Goal: Transaction & Acquisition: Obtain resource

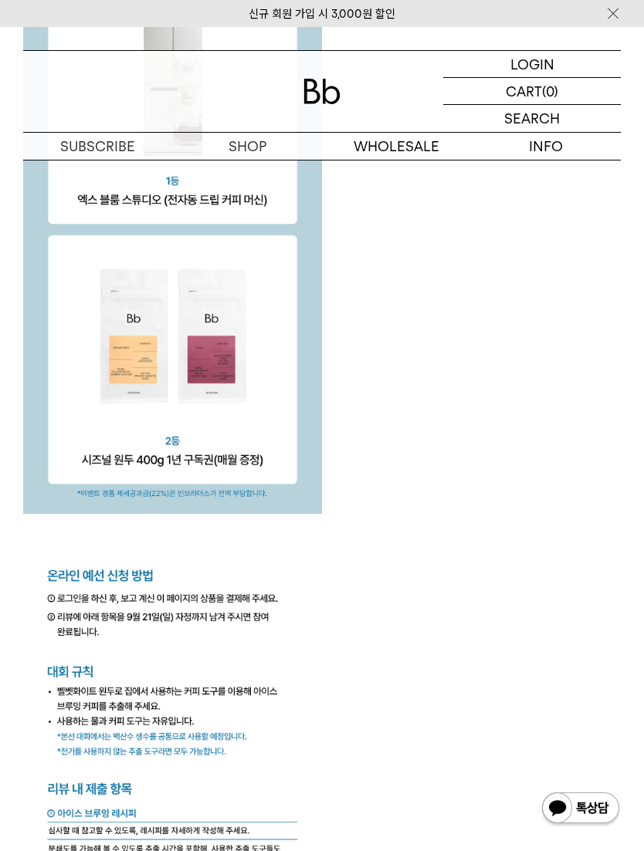
scroll to position [3236, 0]
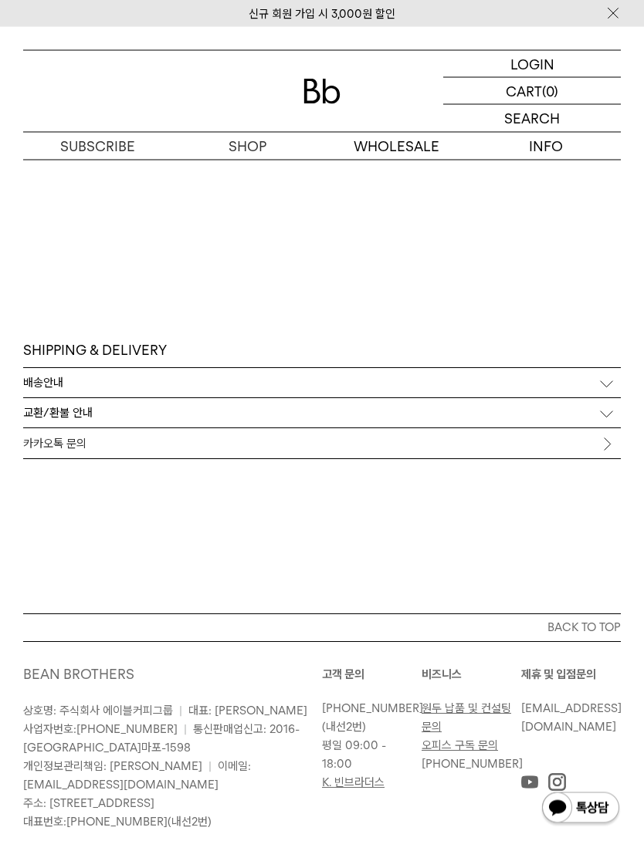
scroll to position [5391, 0]
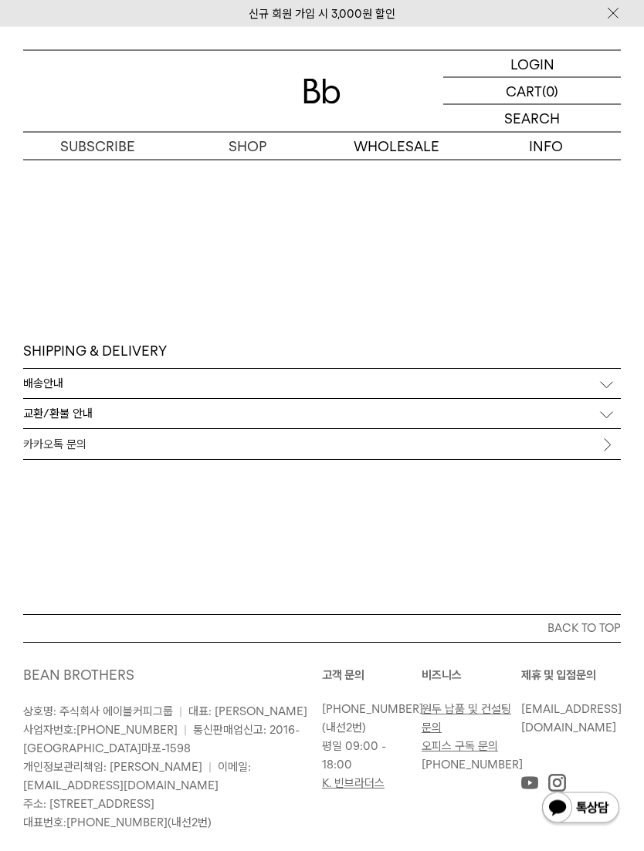
click at [305, 89] on img at bounding box center [321, 91] width 37 height 25
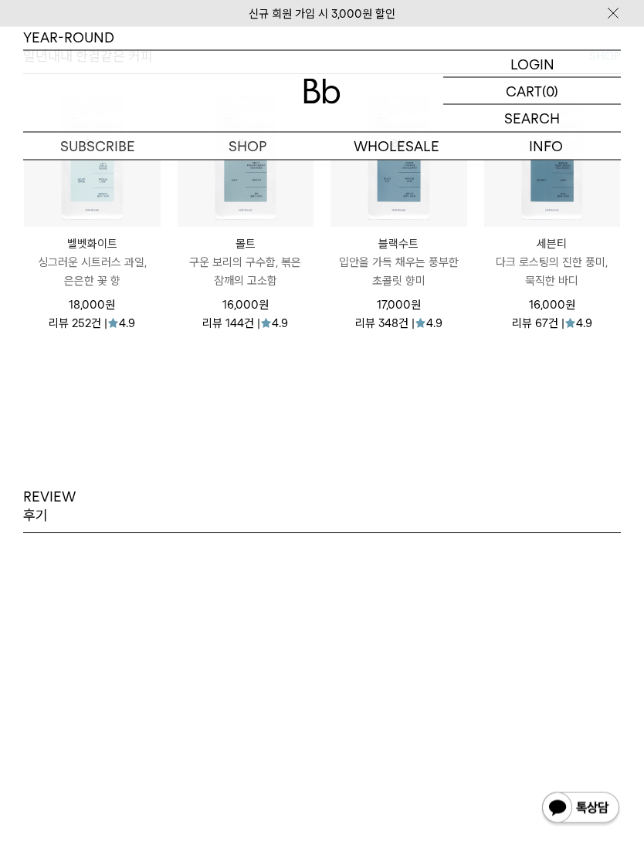
scroll to position [2535, 0]
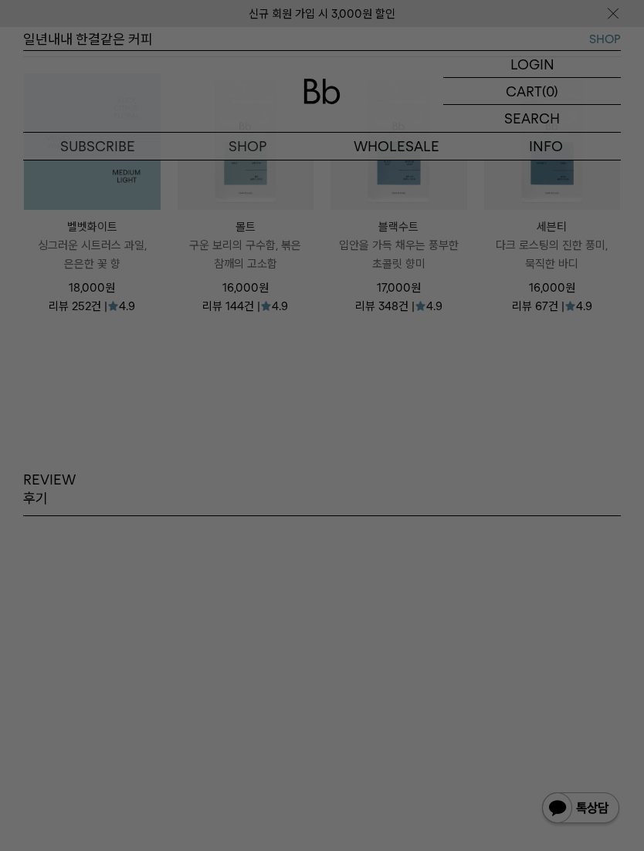
click at [79, 293] on div at bounding box center [322, 425] width 644 height 851
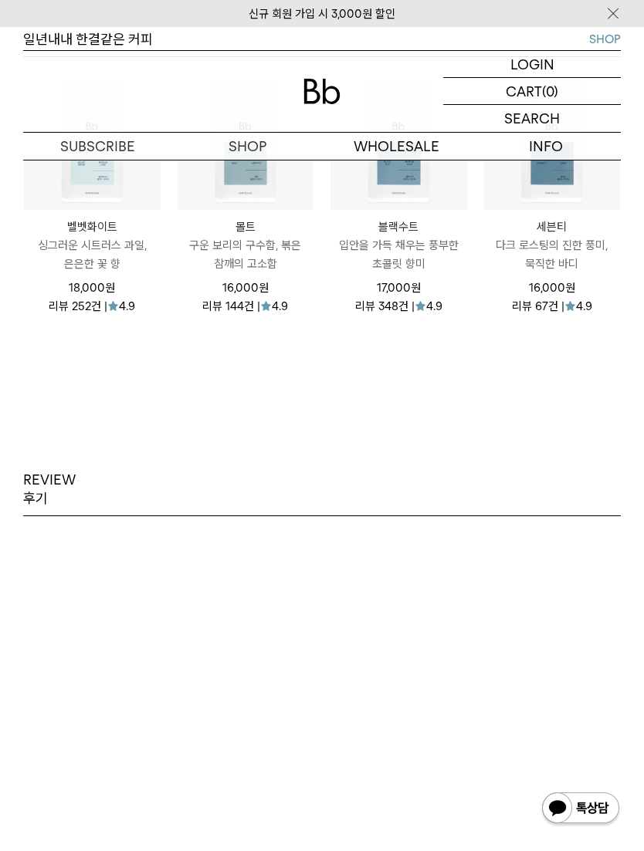
click at [83, 273] on p "싱그러운 시트러스 과일, 은은한 꽃 향" at bounding box center [92, 254] width 137 height 37
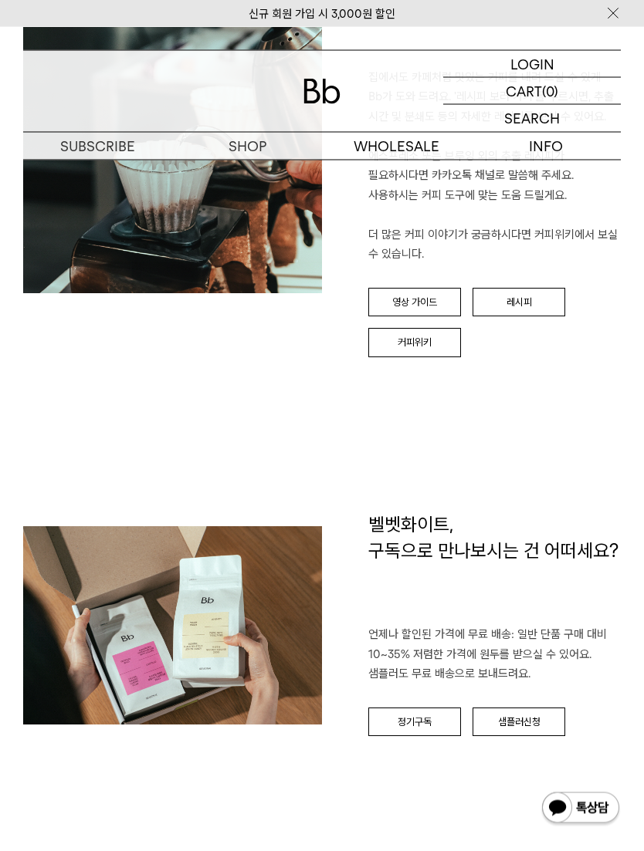
scroll to position [1587, 0]
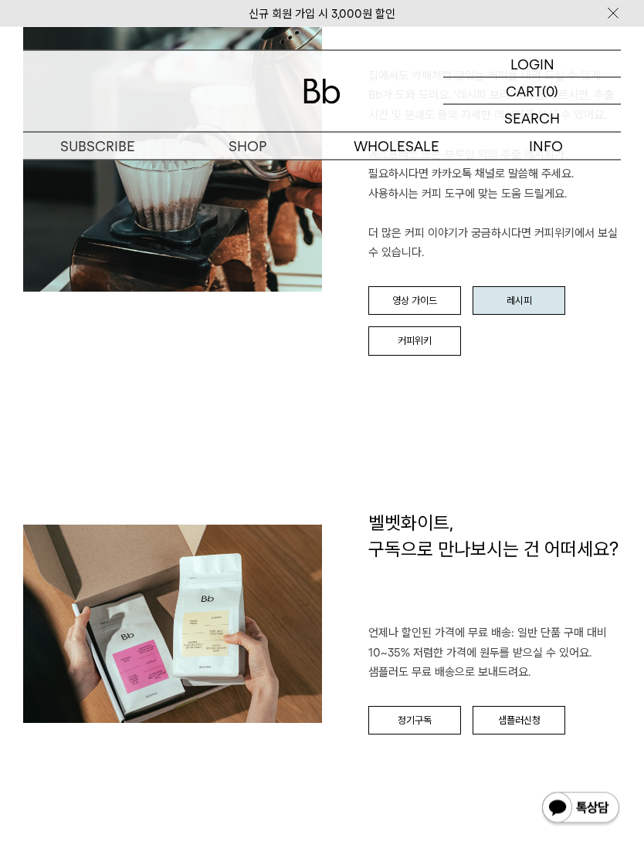
click at [514, 287] on link "레시피" at bounding box center [518, 301] width 93 height 29
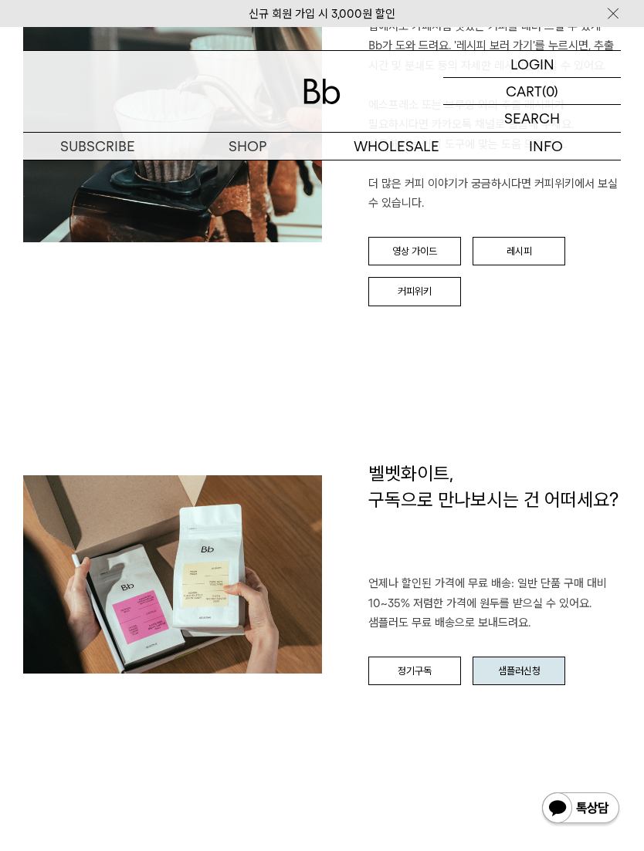
click at [536, 657] on link "샘플러신청" at bounding box center [518, 671] width 93 height 29
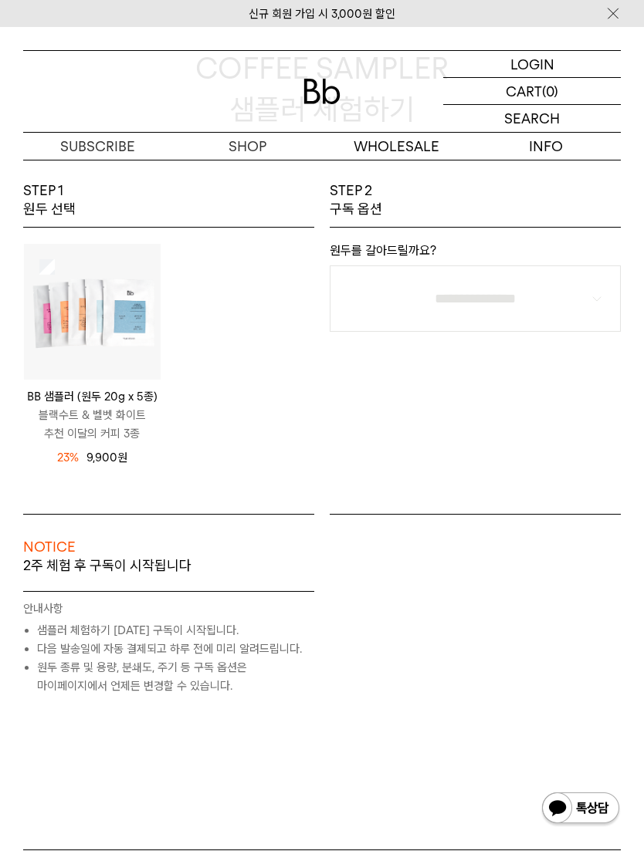
scroll to position [154, 0]
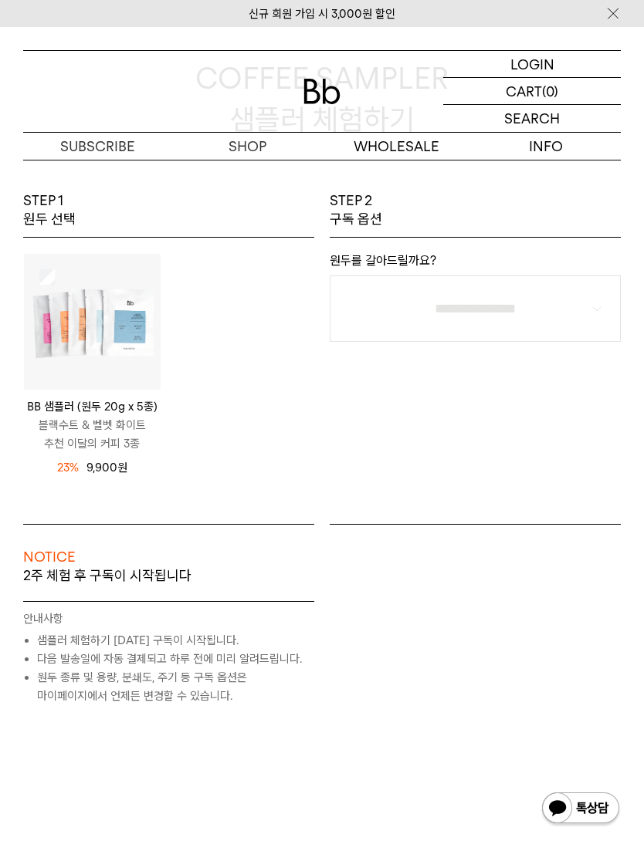
click at [36, 279] on img at bounding box center [92, 322] width 137 height 137
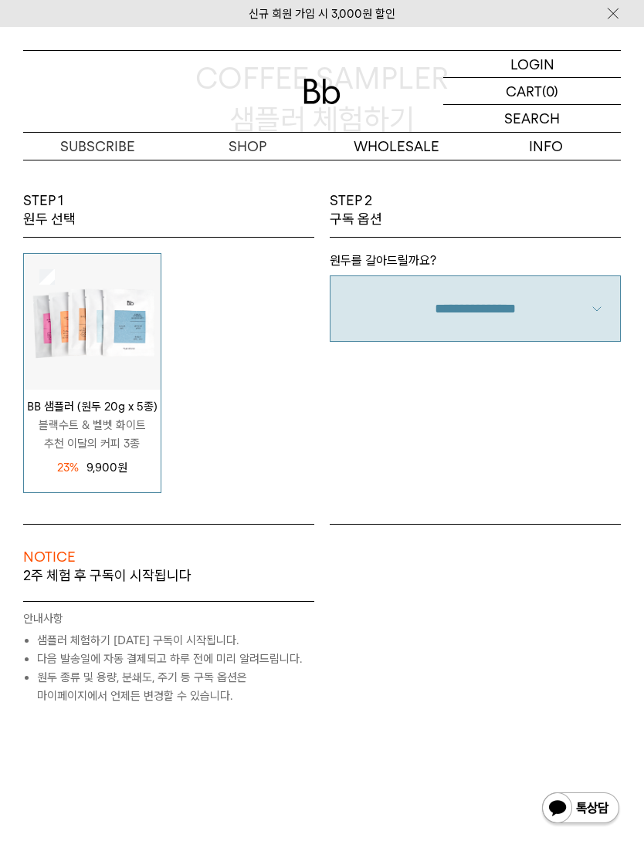
click at [580, 316] on select "**********" at bounding box center [475, 309] width 291 height 66
select select "**"
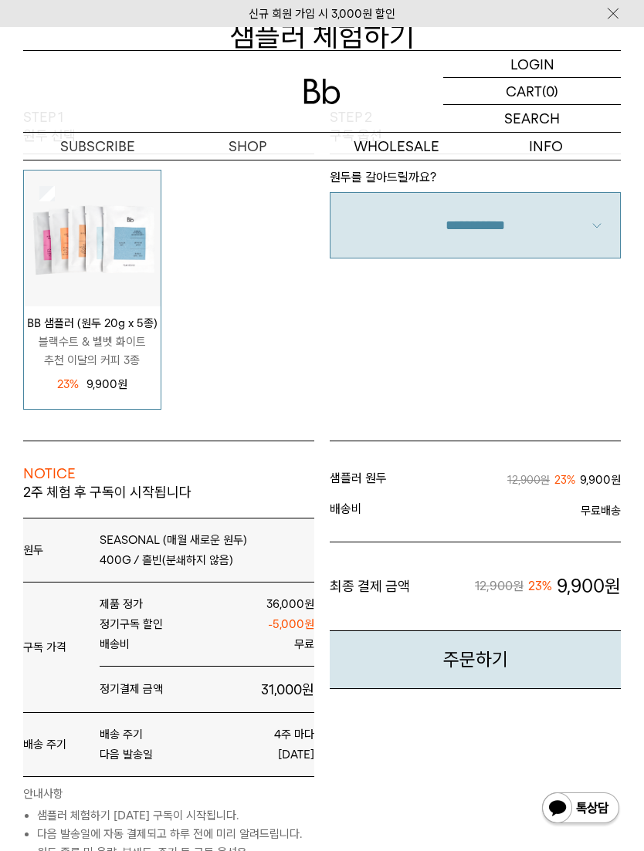
scroll to position [233, 0]
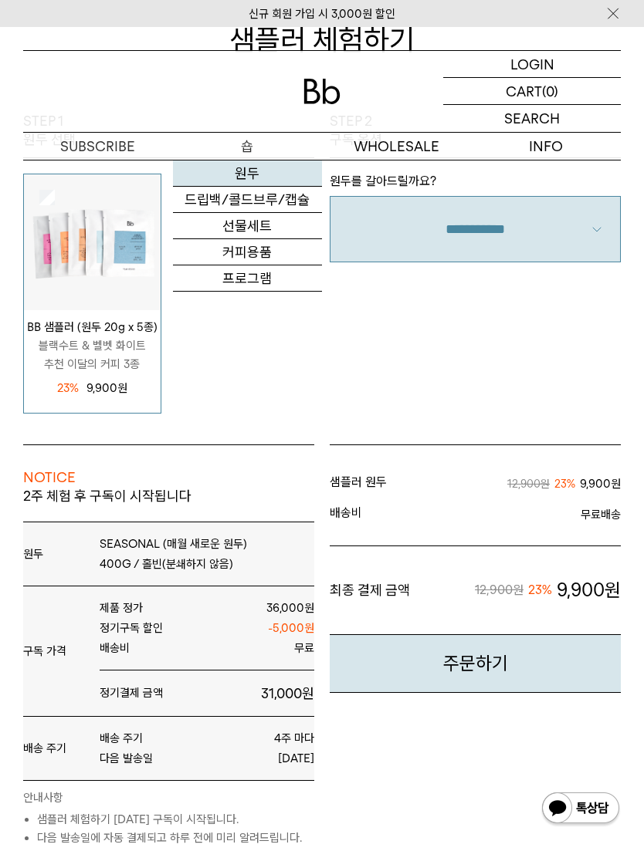
click at [221, 168] on link "원두" at bounding box center [248, 174] width 150 height 26
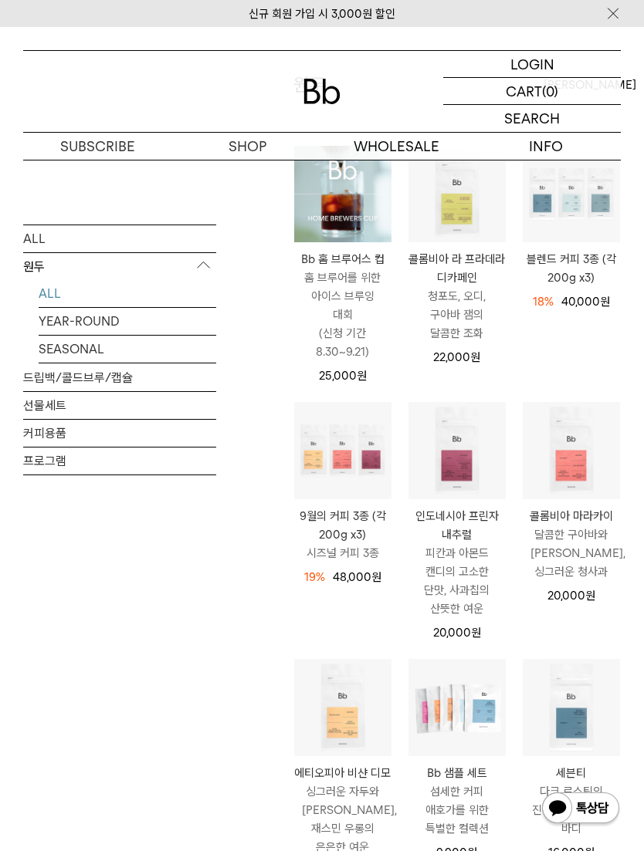
scroll to position [158, 0]
